Goal: Information Seeking & Learning: Learn about a topic

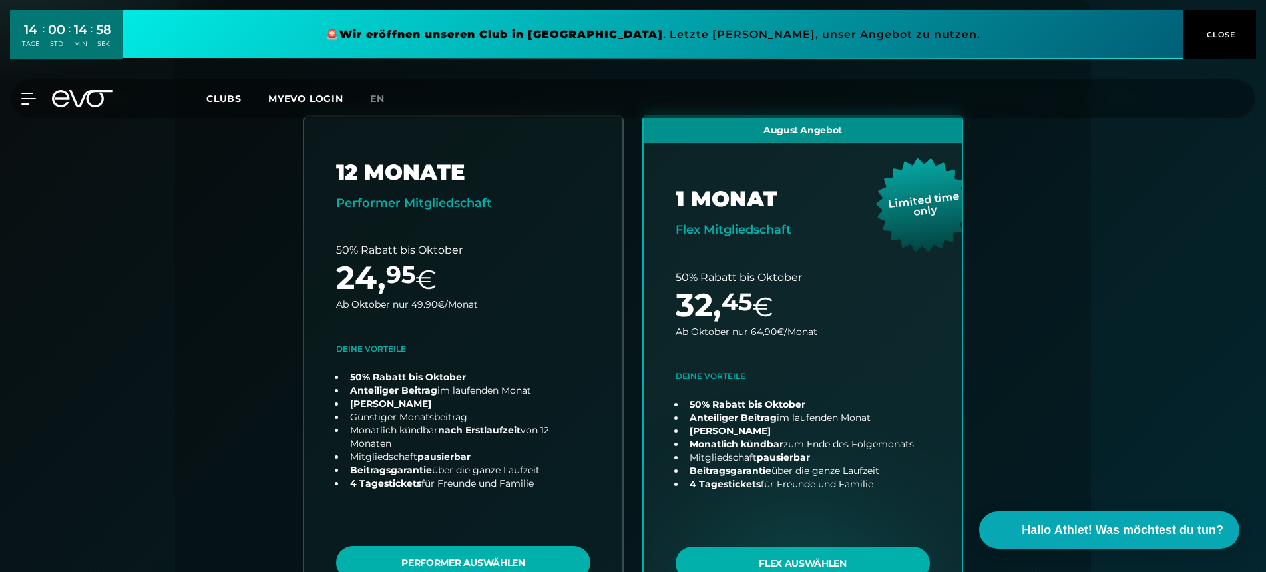
click at [83, 96] on icon at bounding box center [91, 98] width 44 height 17
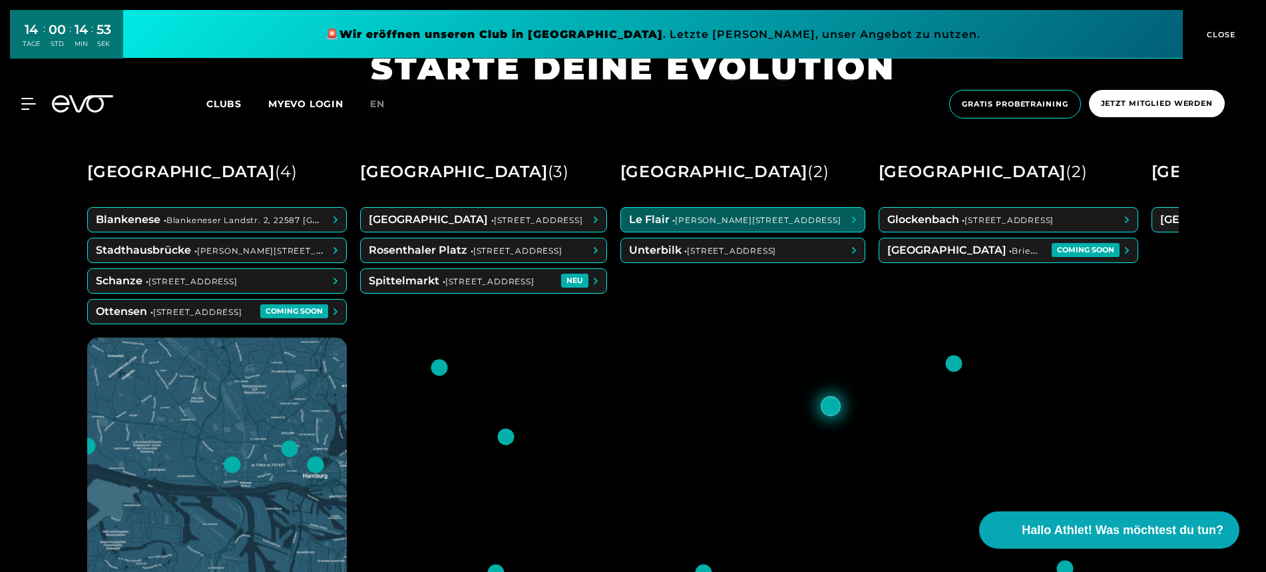
scroll to position [604, 0]
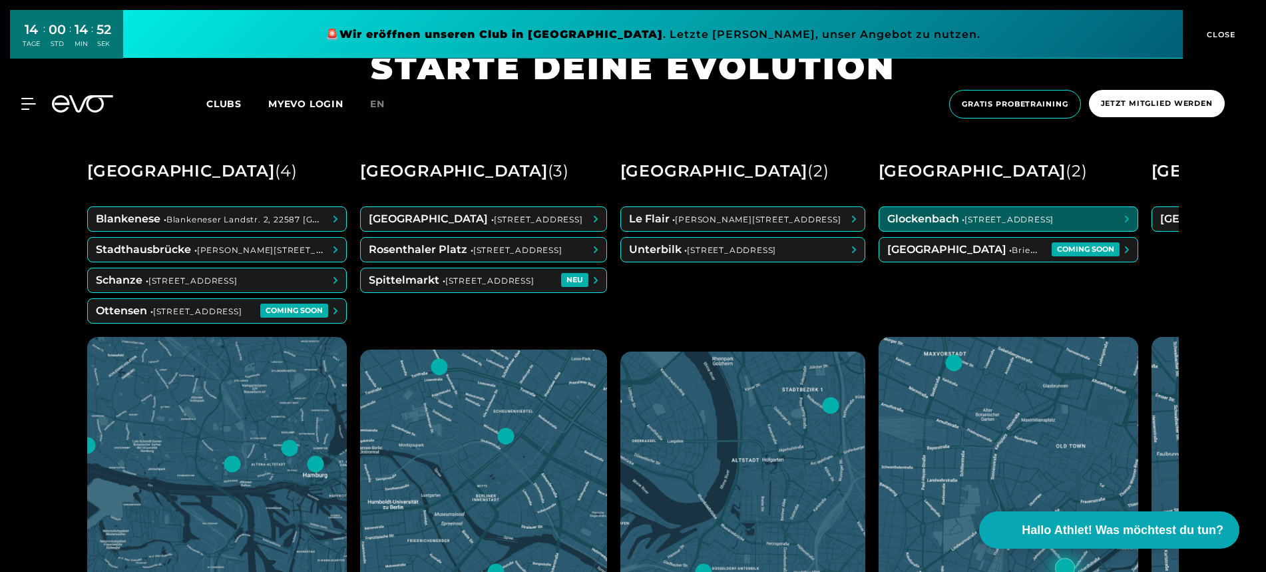
click at [1017, 218] on span at bounding box center [1008, 219] width 258 height 24
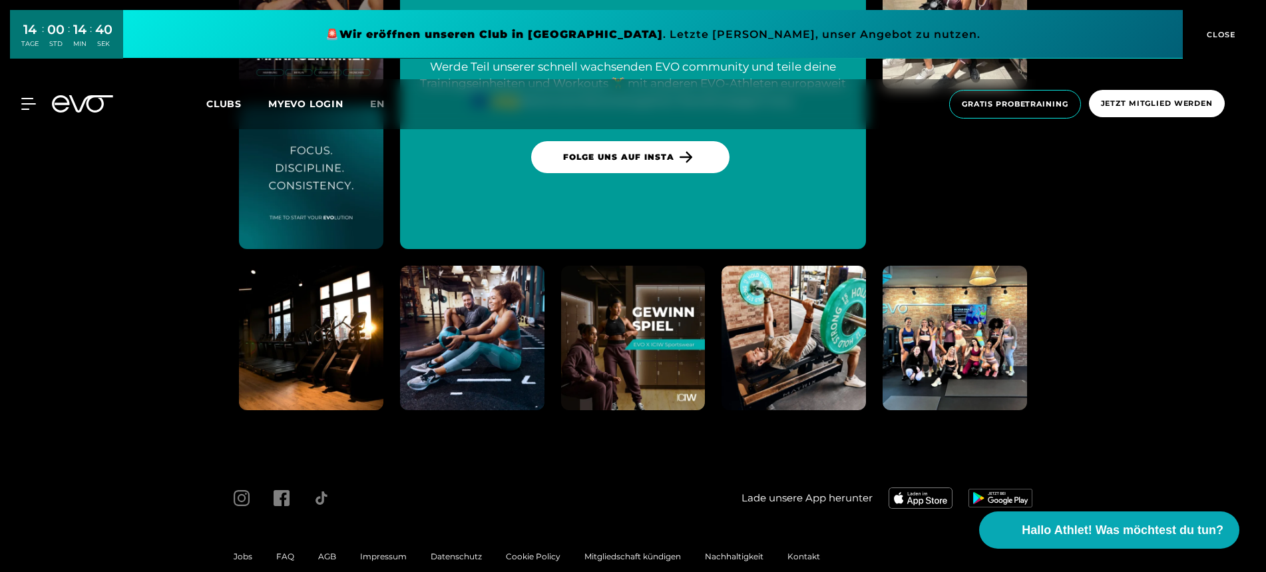
scroll to position [5021, 0]
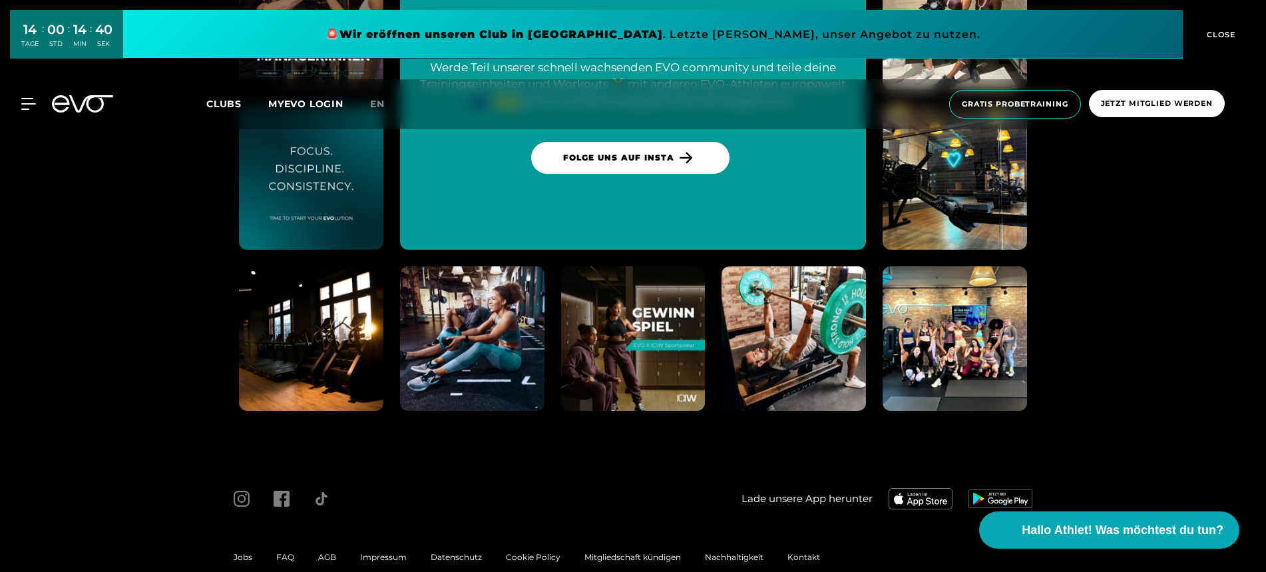
click at [279, 552] on span "FAQ" at bounding box center [285, 557] width 18 height 10
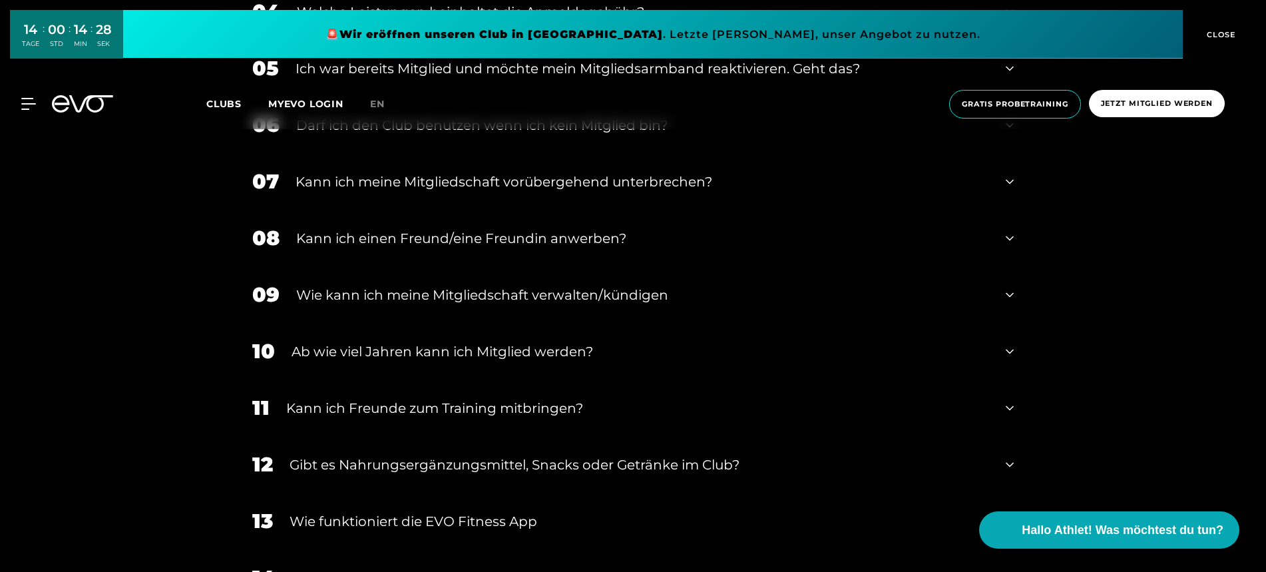
scroll to position [868, 0]
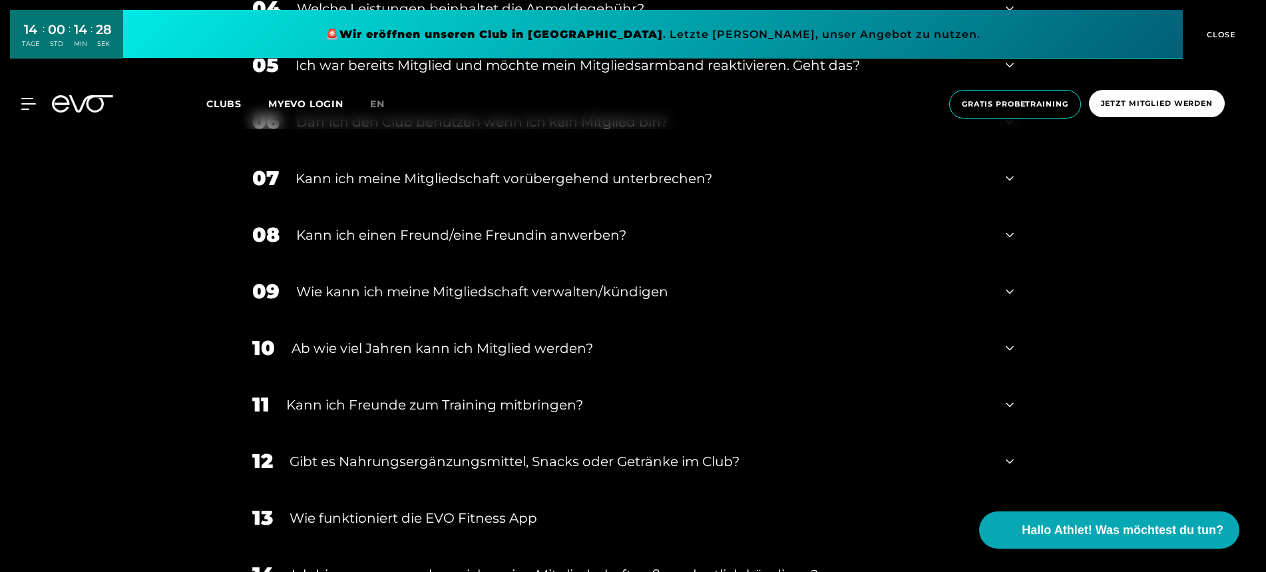
click at [529, 239] on div "Kann ich einen Freund/eine Freundin anwerben?" at bounding box center [642, 235] width 693 height 20
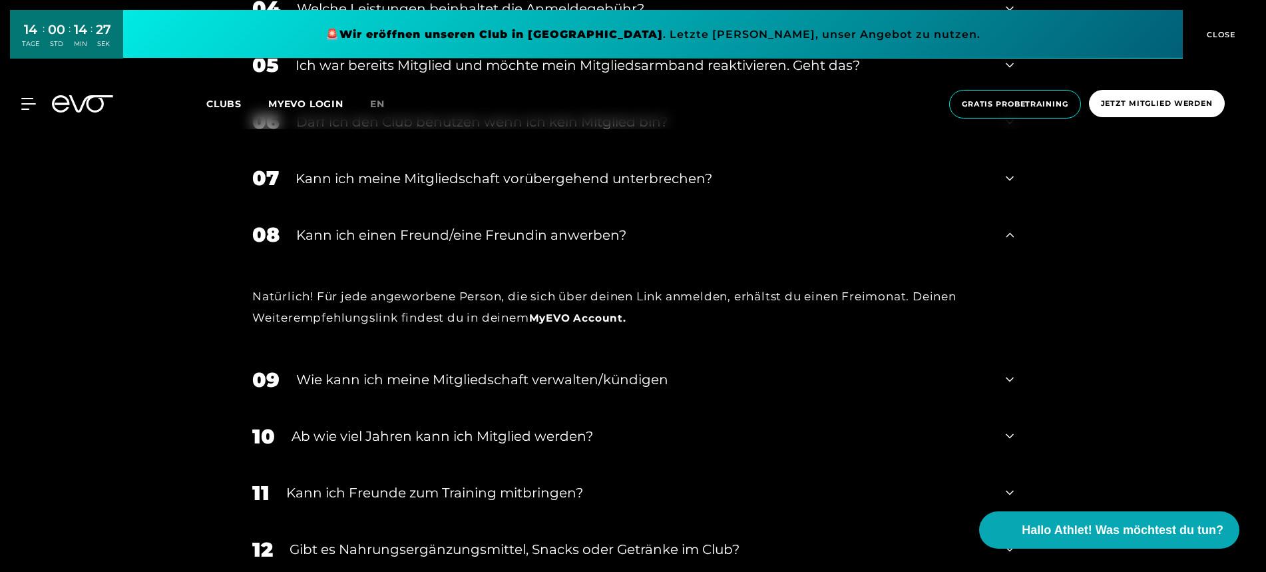
click at [529, 239] on div "Kann ich einen Freund/eine Freundin anwerben?" at bounding box center [642, 235] width 693 height 20
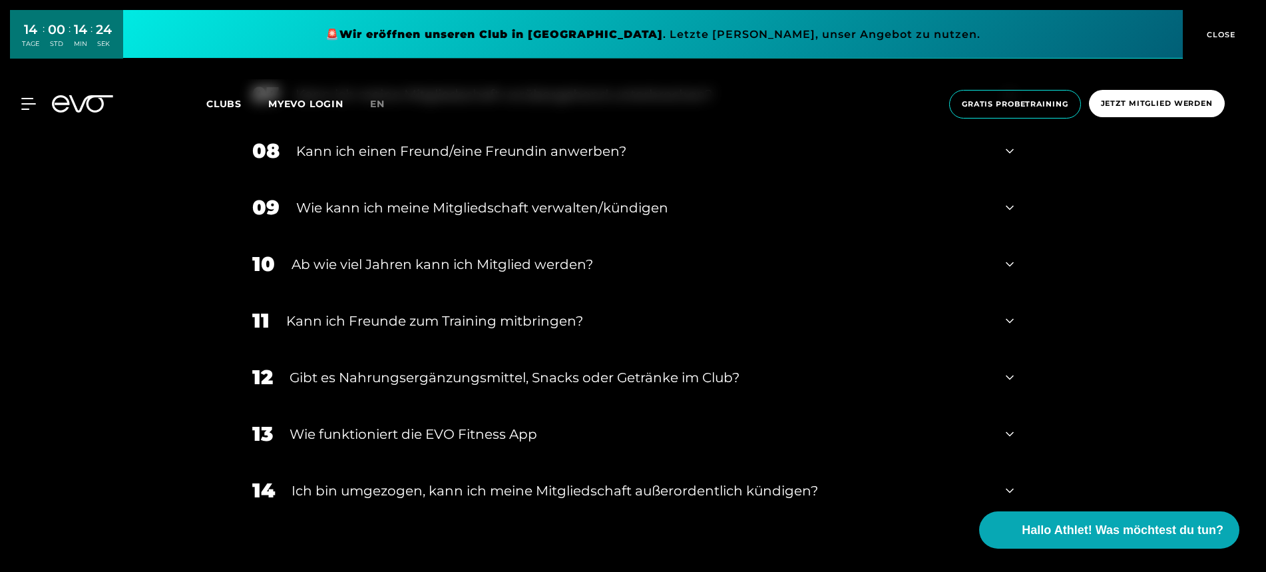
scroll to position [957, 0]
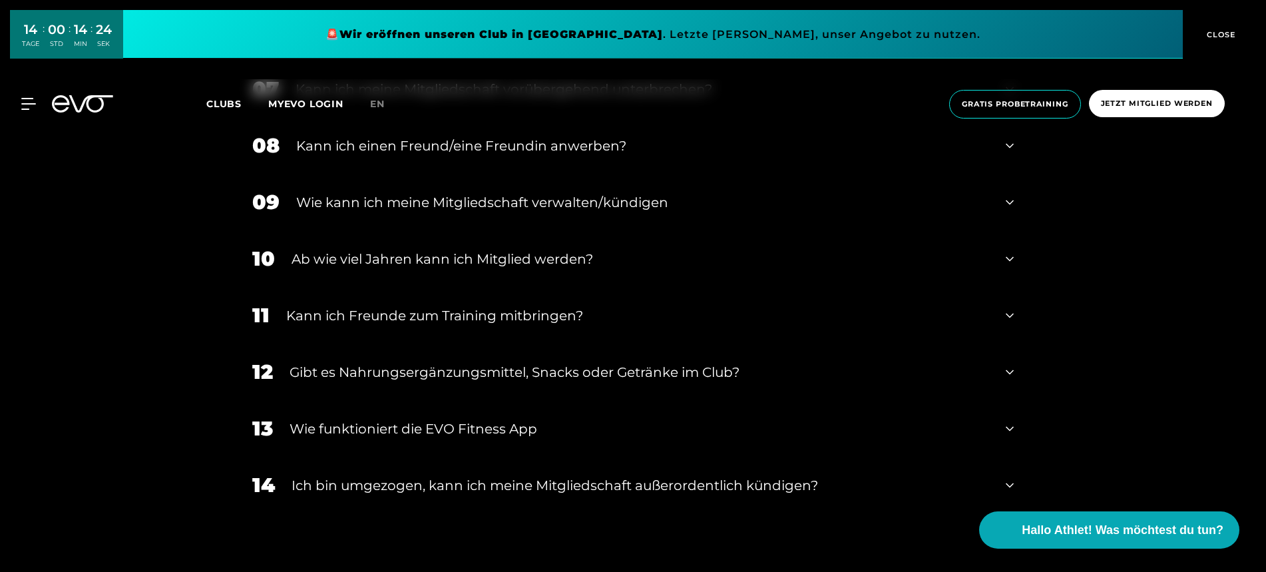
click at [505, 317] on div "Kann ich Freunde zum Training mitbringen?" at bounding box center [637, 315] width 703 height 20
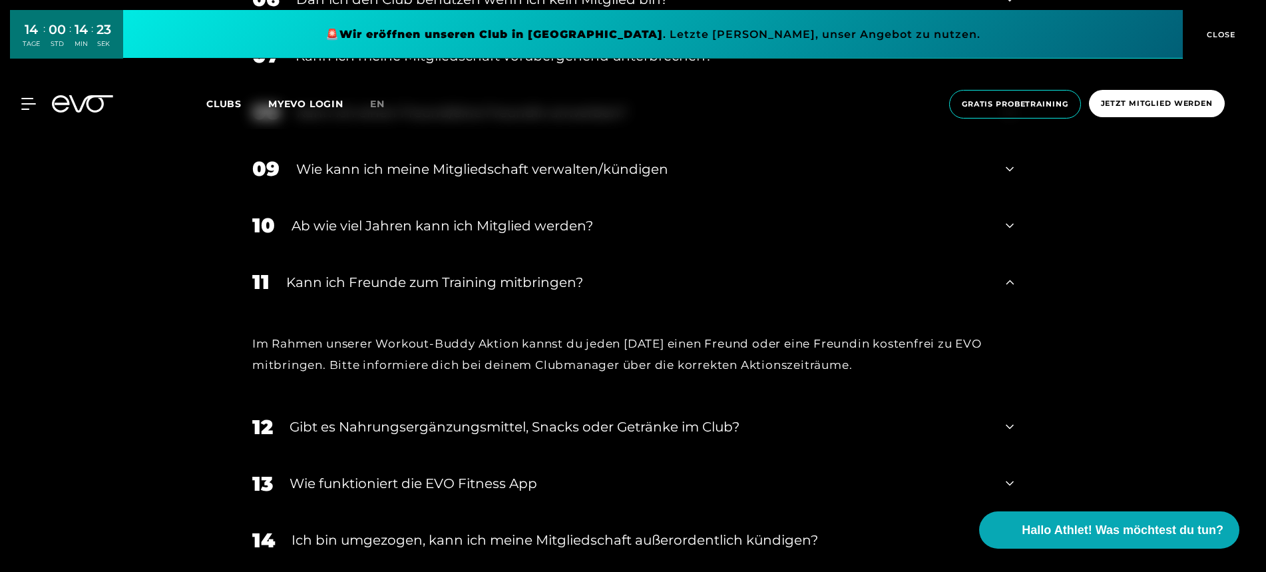
scroll to position [995, 0]
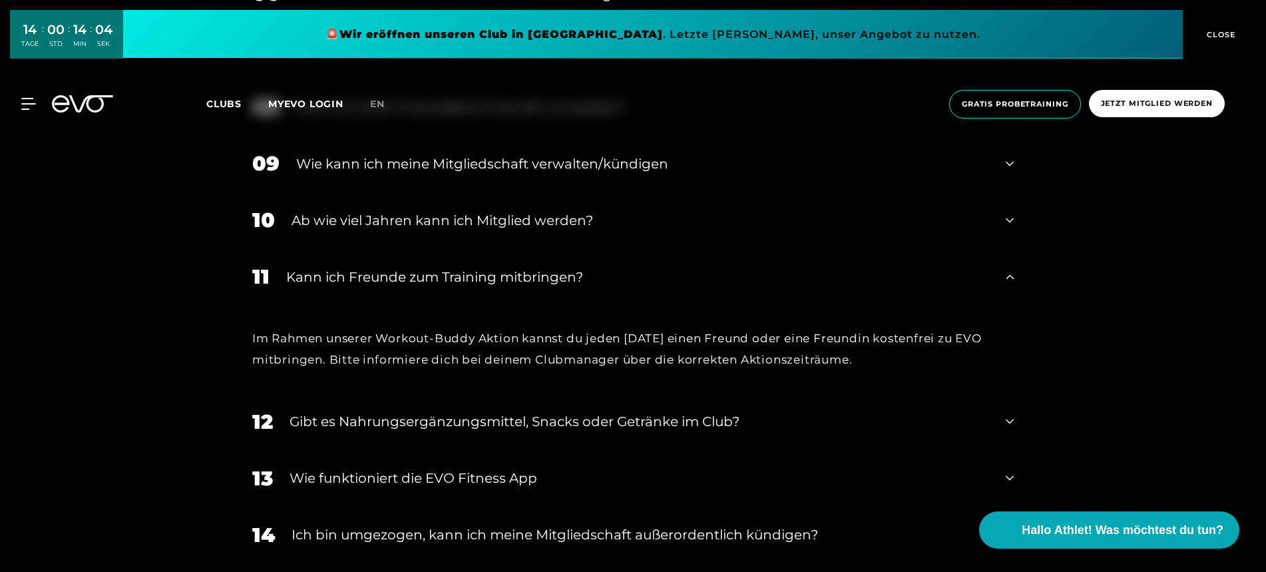
click at [73, 102] on icon at bounding box center [91, 103] width 44 height 17
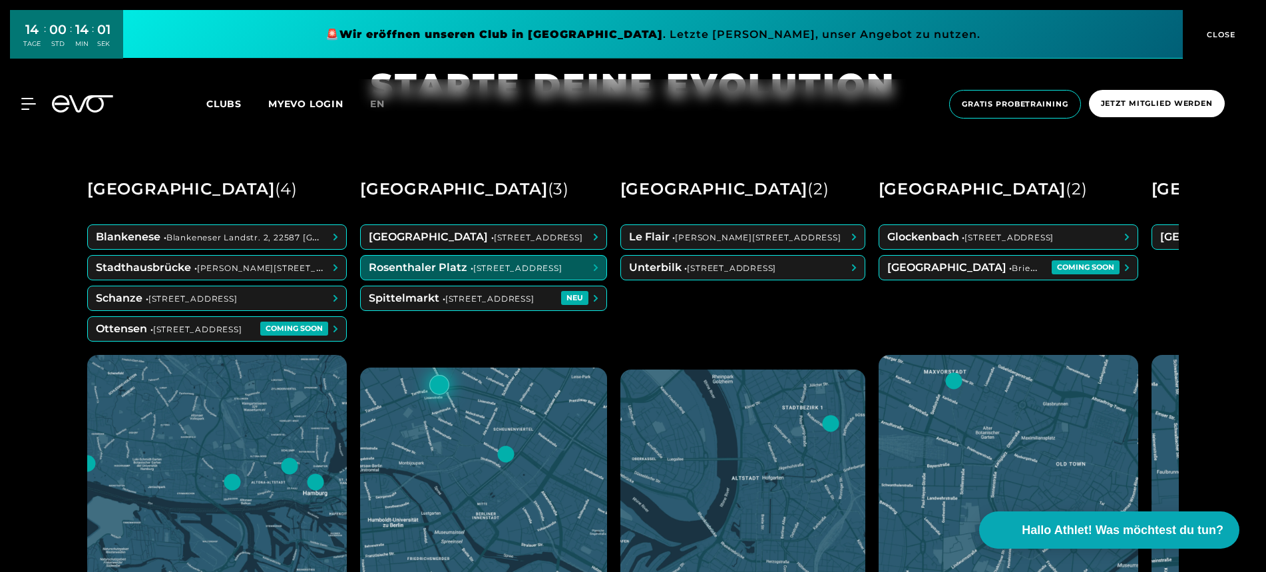
scroll to position [587, 0]
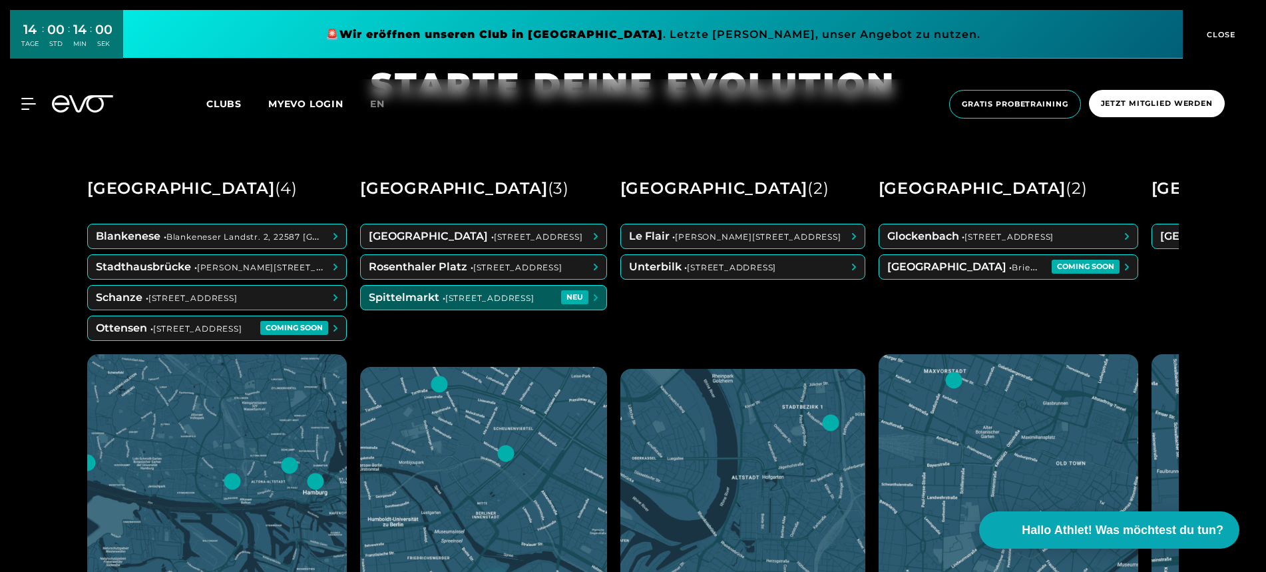
click at [456, 294] on span at bounding box center [484, 297] width 246 height 24
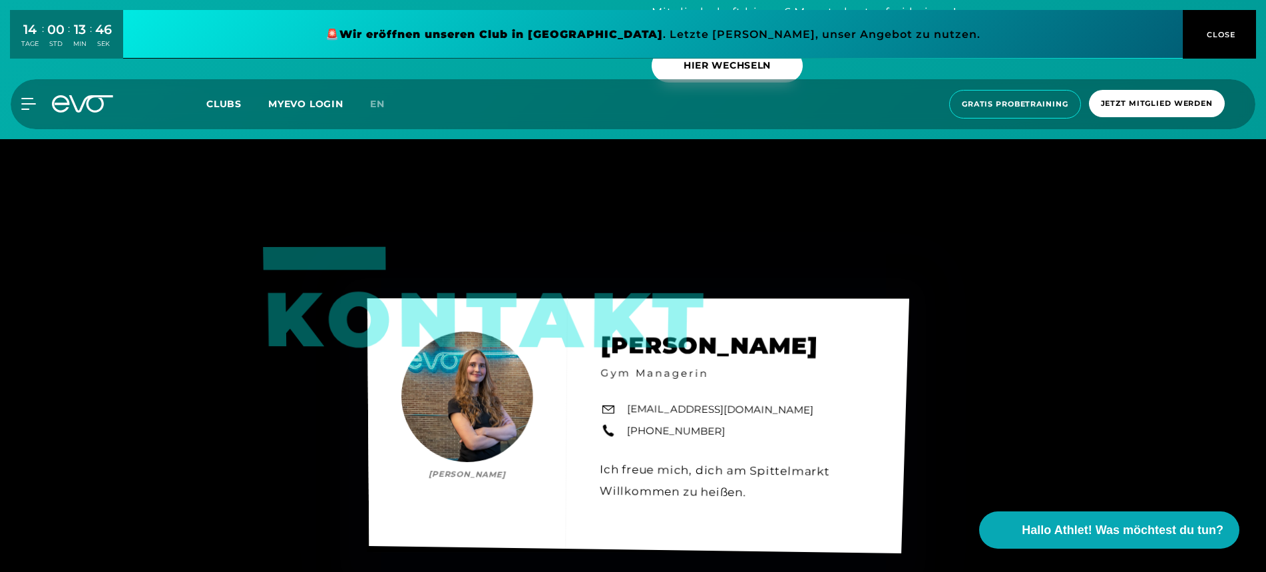
scroll to position [4672, 0]
